Goal: Transaction & Acquisition: Register for event/course

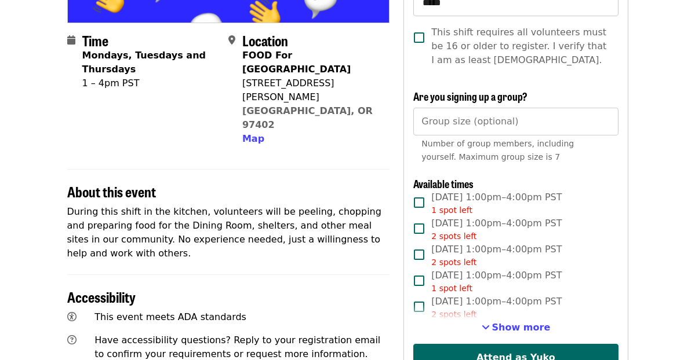
scroll to position [318, 0]
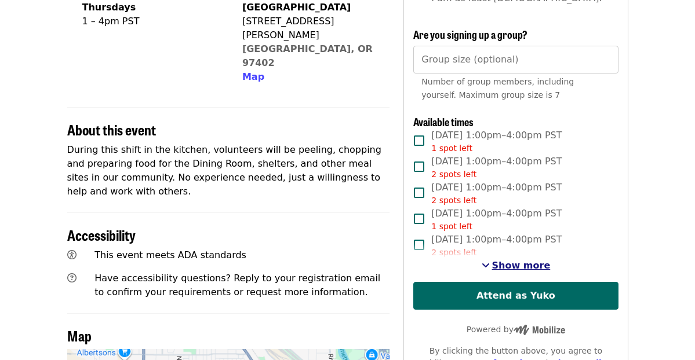
click at [530, 269] on span "Show more" at bounding box center [521, 265] width 59 height 11
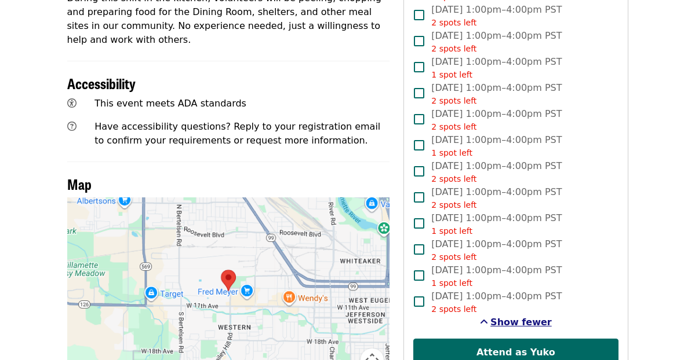
scroll to position [481, 0]
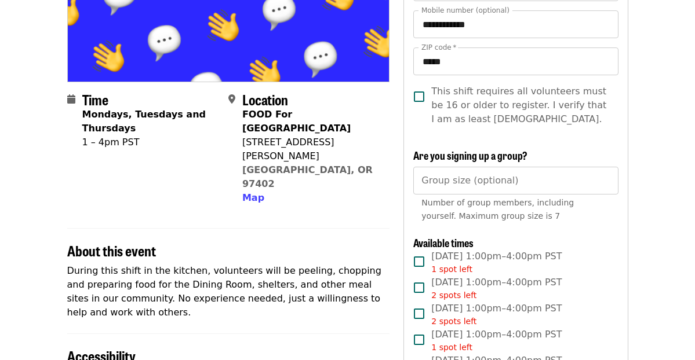
scroll to position [294, 0]
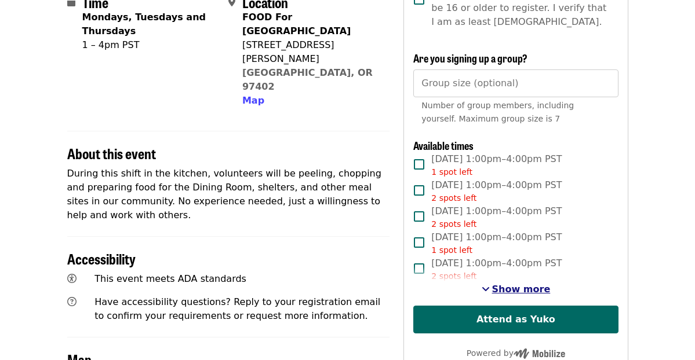
click at [528, 291] on span "Show more" at bounding box center [521, 289] width 59 height 11
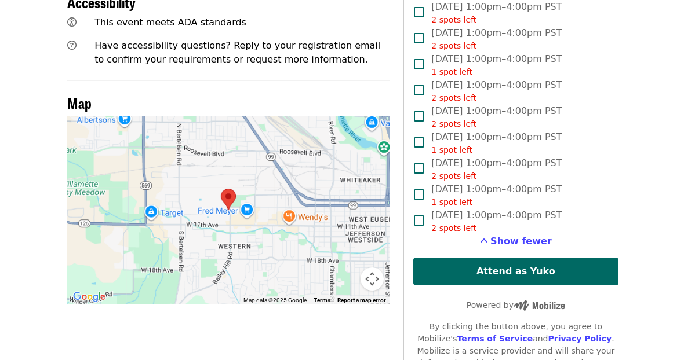
scroll to position [533, 0]
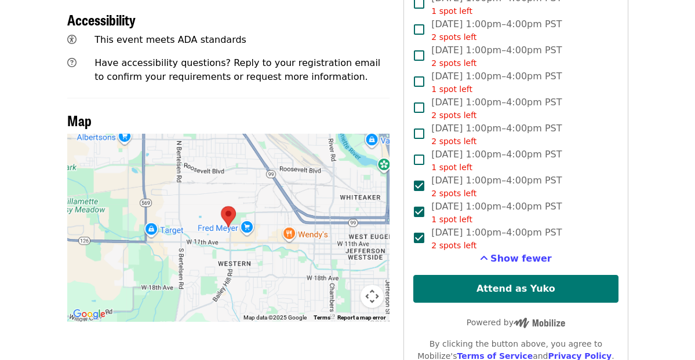
click at [535, 292] on button "Attend as Yuko" at bounding box center [515, 289] width 205 height 28
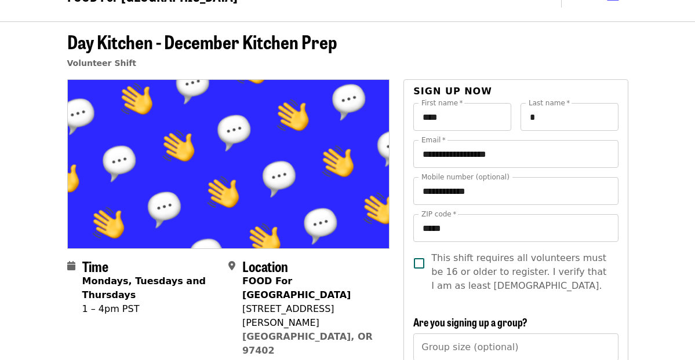
scroll to position [0, 0]
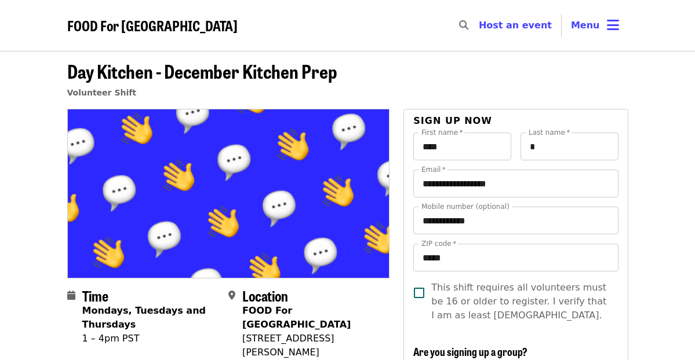
click at [83, 22] on span "FOOD For [GEOGRAPHIC_DATA]" at bounding box center [152, 25] width 170 height 20
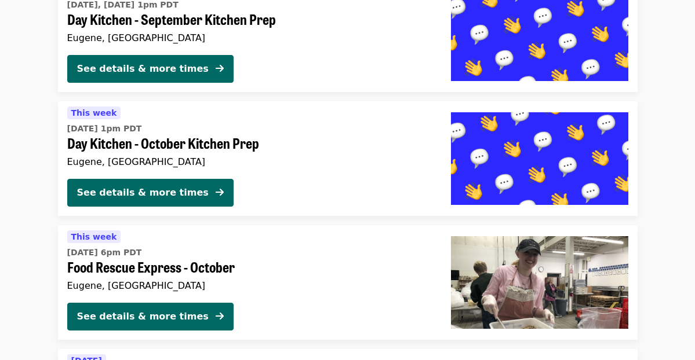
scroll to position [2891, 0]
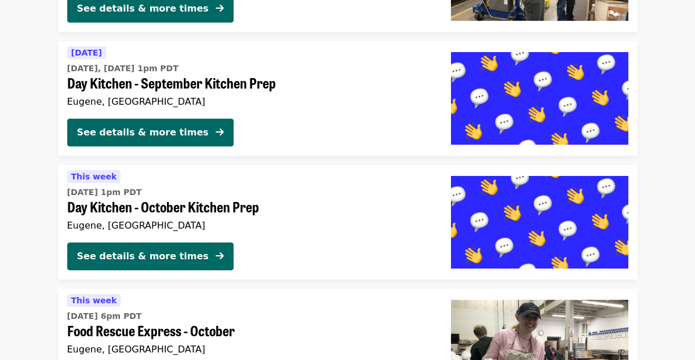
click at [225, 79] on span "Day Kitchen - September Kitchen Prep" at bounding box center [249, 83] width 365 height 17
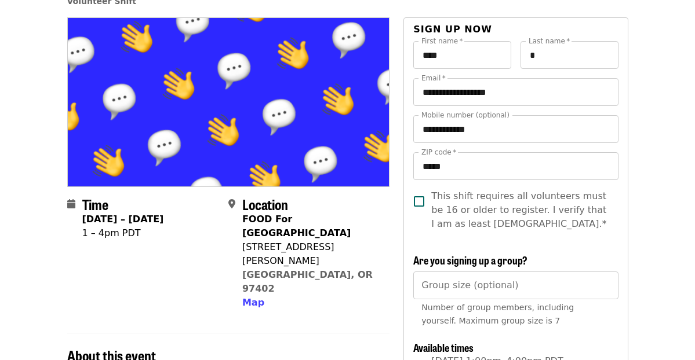
scroll to position [4, 0]
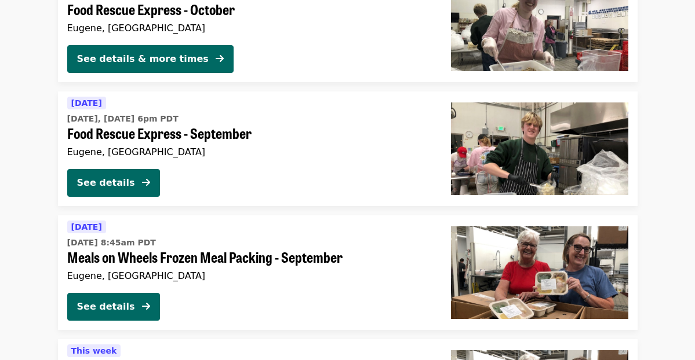
scroll to position [2987, 0]
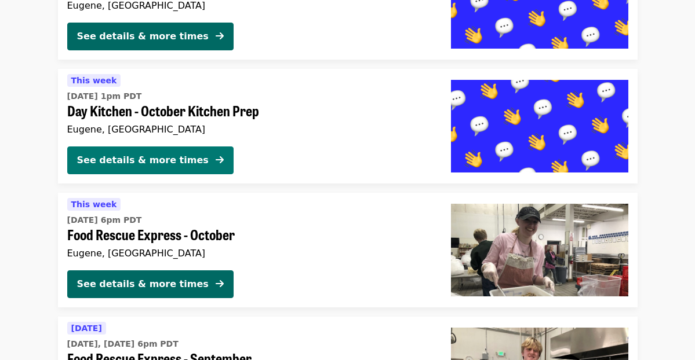
click at [160, 154] on div "See details & more times" at bounding box center [143, 161] width 132 height 14
